Goal: Information Seeking & Learning: Learn about a topic

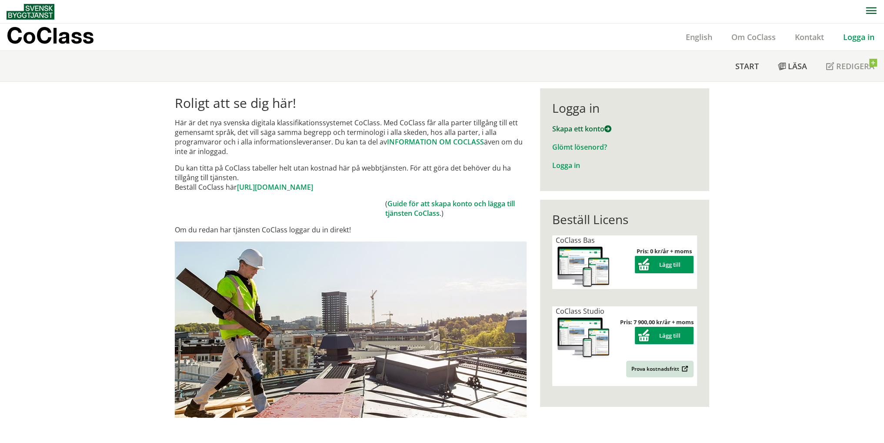
click at [589, 128] on link "Skapa ett konto" at bounding box center [581, 129] width 59 height 10
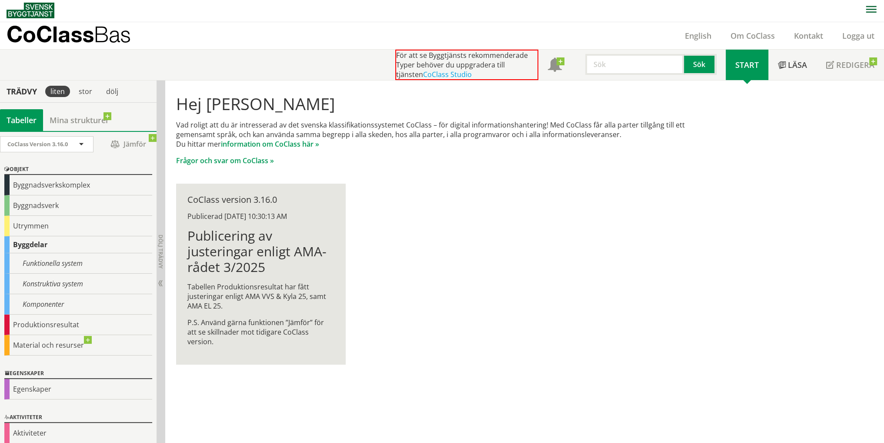
scroll to position [2, 0]
click at [49, 301] on div "Komponenter" at bounding box center [78, 304] width 148 height 20
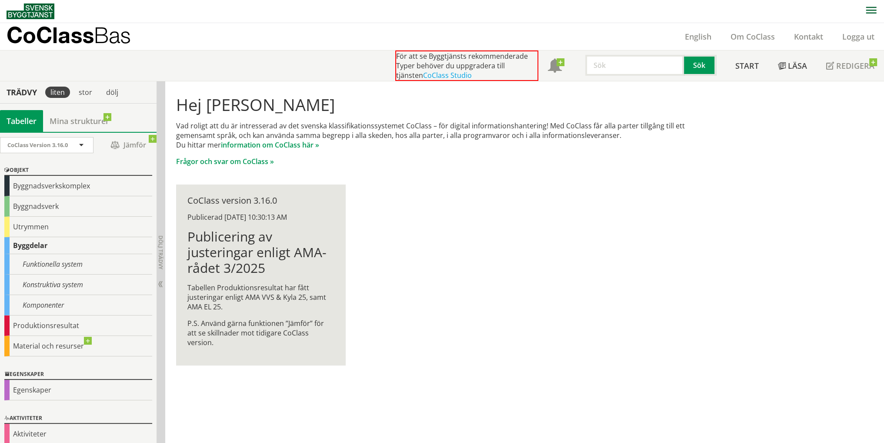
scroll to position [0, 0]
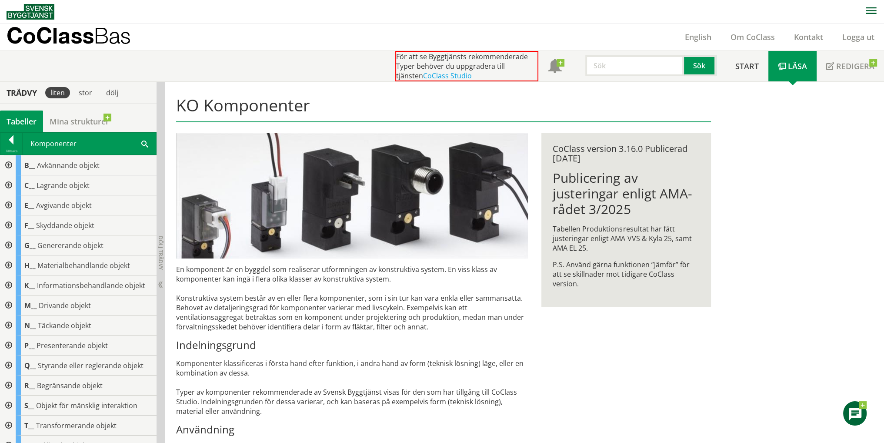
click at [21, 120] on div "Tabeller" at bounding box center [21, 121] width 43 height 22
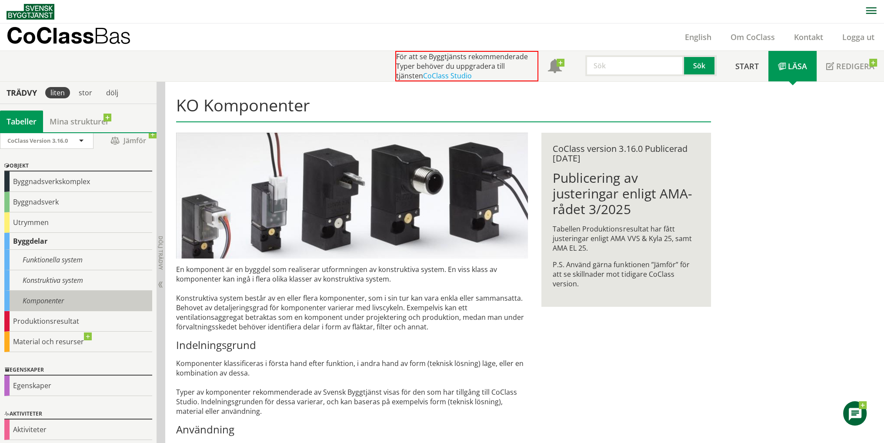
scroll to position [6, 0]
click at [40, 237] on div "Byggdelar" at bounding box center [78, 239] width 148 height 17
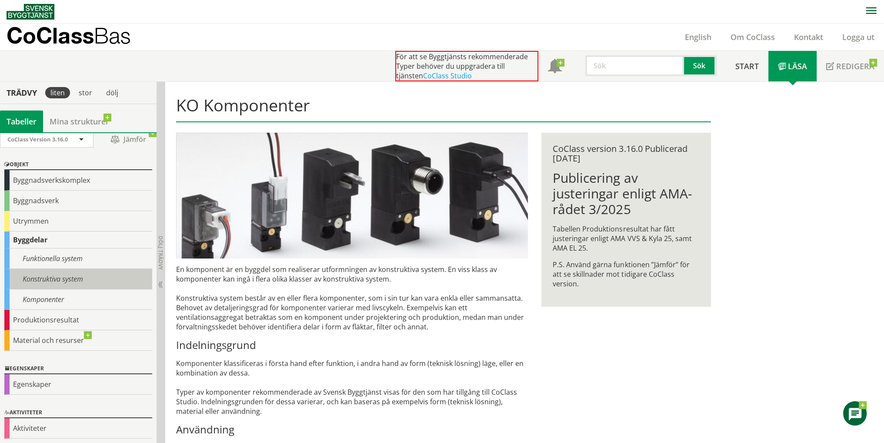
click at [50, 278] on div "Konstruktiva system" at bounding box center [78, 279] width 148 height 20
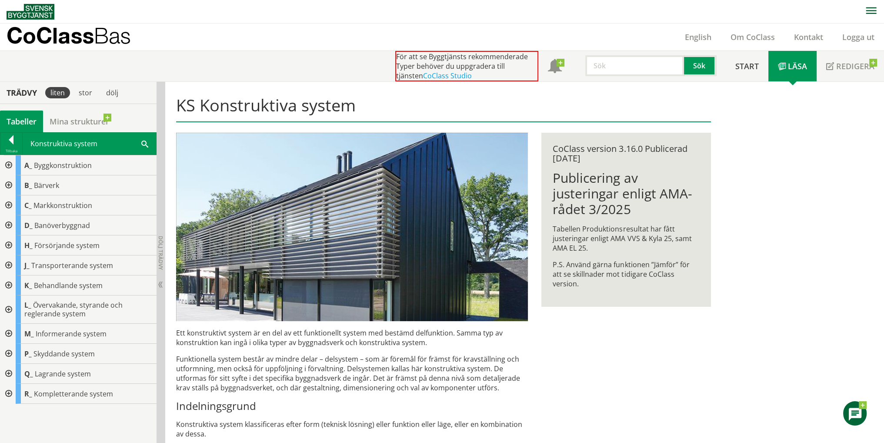
click at [7, 162] on div at bounding box center [8, 165] width 16 height 20
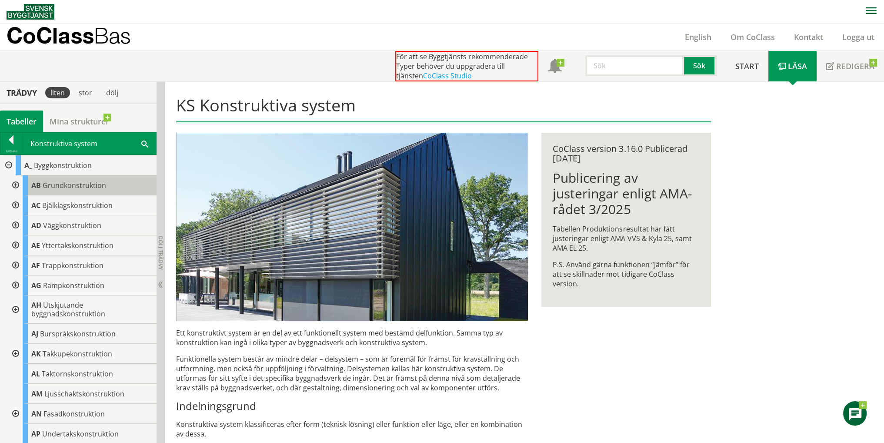
click at [84, 187] on span "Grundkonstruktion" at bounding box center [75, 186] width 64 height 10
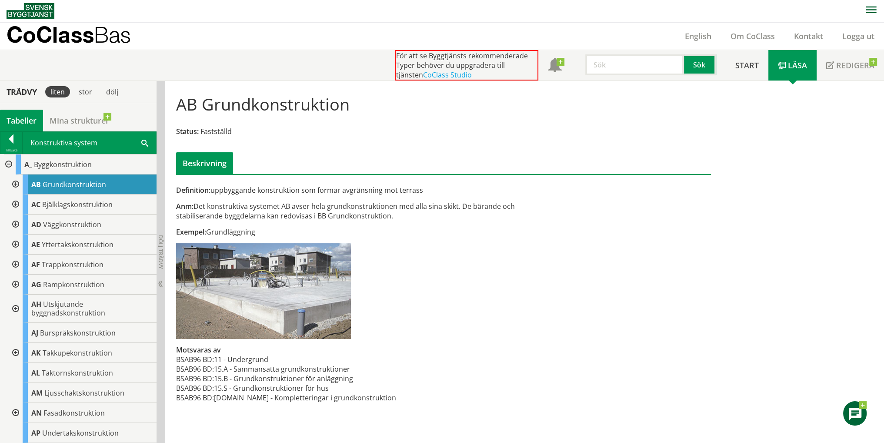
click at [17, 181] on div at bounding box center [15, 184] width 16 height 20
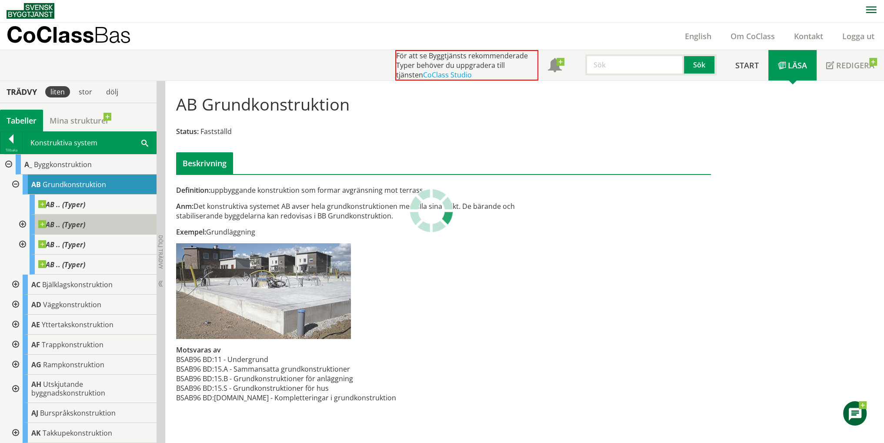
click at [85, 220] on span at bounding box center [85, 220] width 0 height 0
click at [84, 93] on div "stor" at bounding box center [86, 91] width 24 height 11
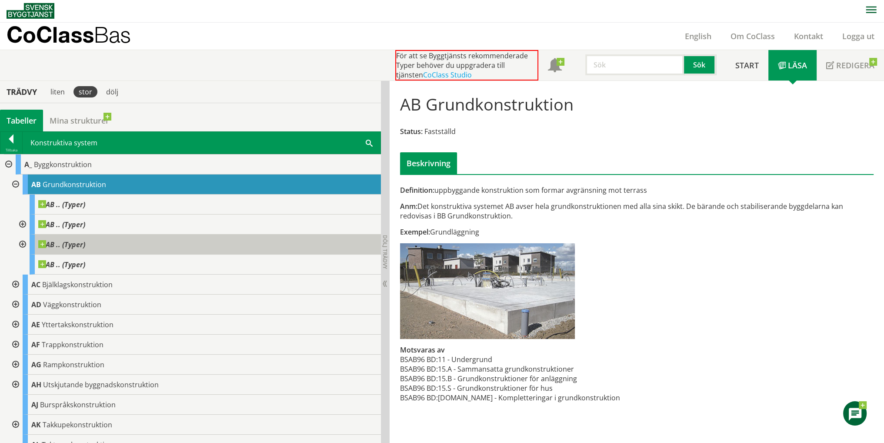
click at [40, 242] on body "AMA AMA Beskrivningsverktyg AMA Funktion BSAB Bygginfo Byggjura Byggkatalogen B…" at bounding box center [442, 220] width 884 height 443
click at [78, 244] on span "AB .. (Typer)" at bounding box center [61, 244] width 47 height 9
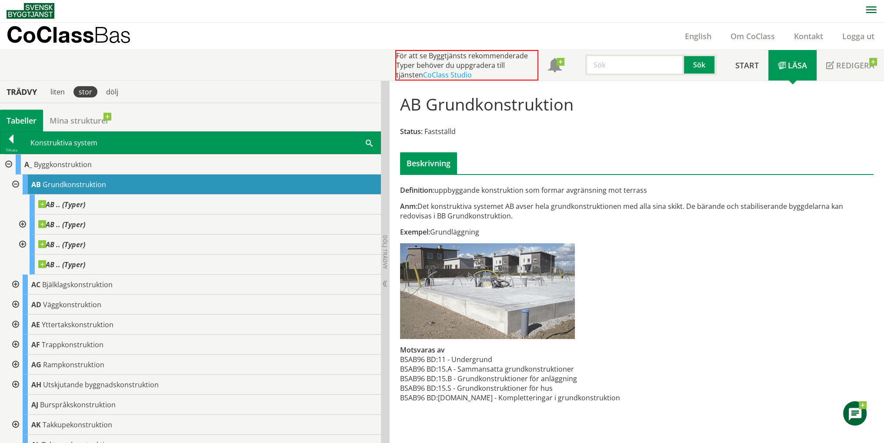
click at [21, 242] on div at bounding box center [22, 244] width 16 height 20
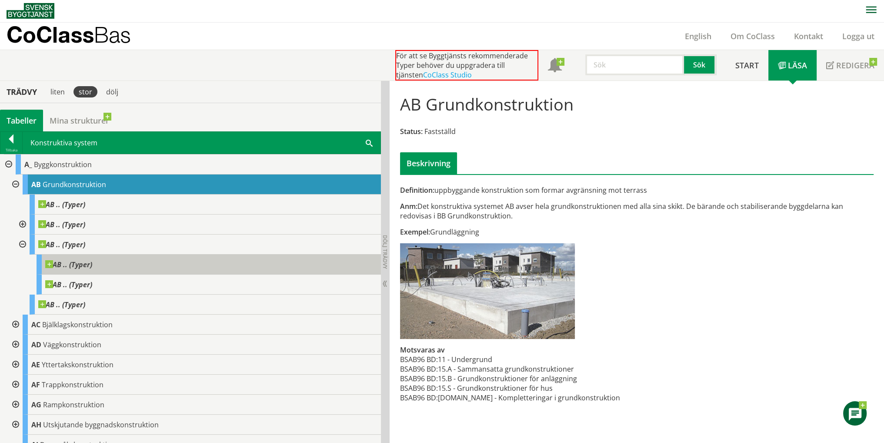
click at [69, 260] on span "AB .. (Typer)" at bounding box center [68, 264] width 47 height 9
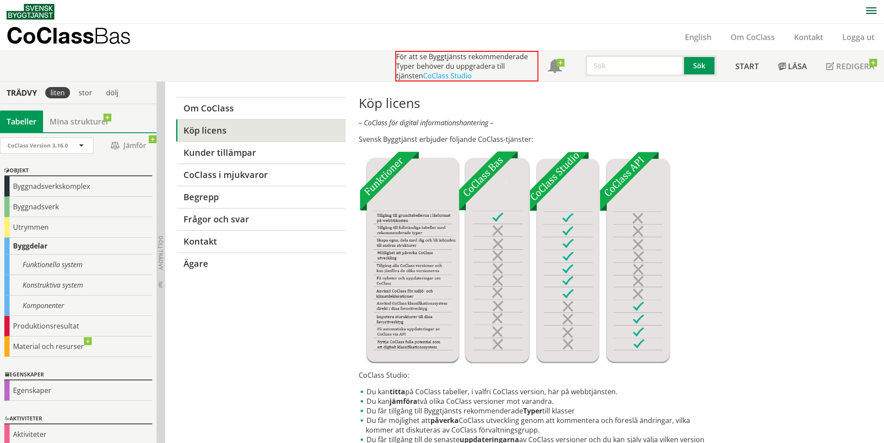
click at [43, 35] on p "CoClass Bas" at bounding box center [69, 35] width 124 height 10
click at [86, 341] on div "Material och resurser" at bounding box center [78, 346] width 148 height 20
click at [38, 345] on div "Material och resurser" at bounding box center [78, 346] width 148 height 20
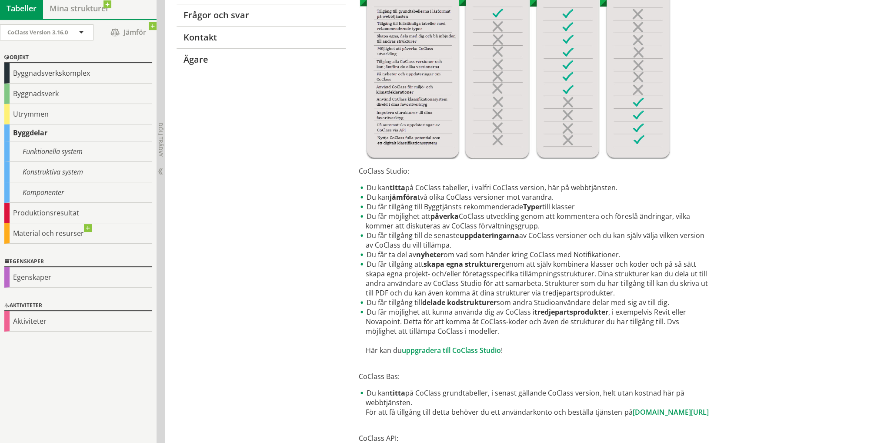
scroll to position [261, 0]
